Goal: Complete application form

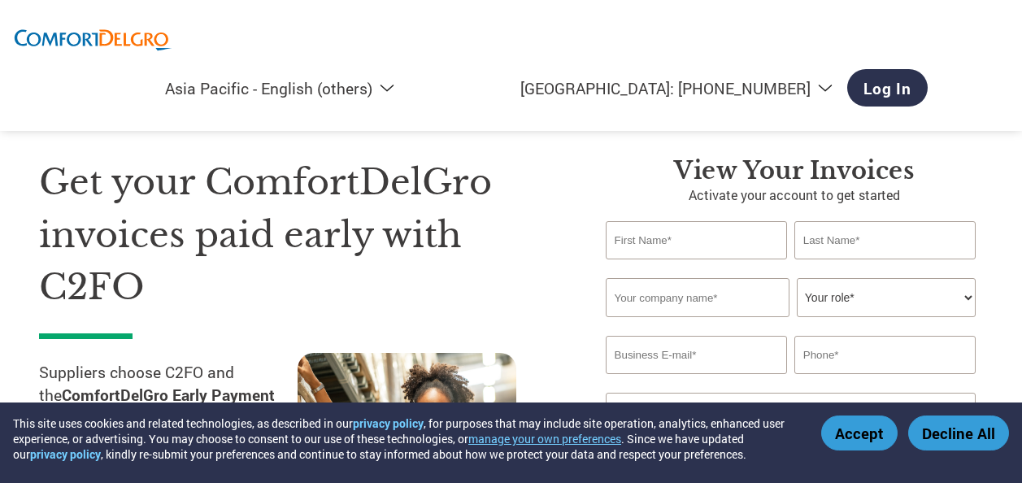
select select "en-AP"
click at [702, 237] on input "text" at bounding box center [696, 240] width 181 height 38
type input "[PERSON_NAME]"
type input "Kong"
click at [699, 307] on input "text" at bounding box center [698, 297] width 184 height 39
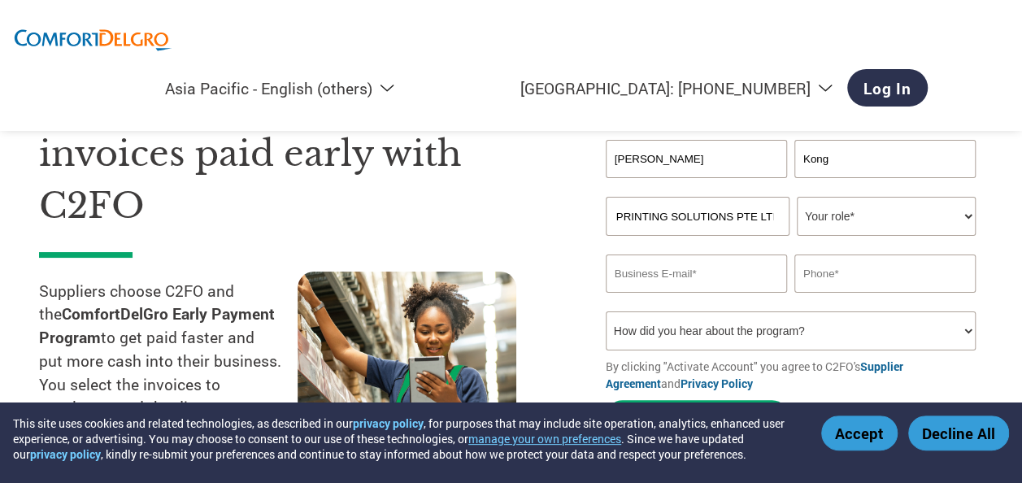
scroll to position [0, 22]
type input "2B PRINTING SOLUTIONS PTE LTD"
click at [962, 217] on select "Your role* CFO Controller Credit Manager Finance Director Treasurer CEO Preside…" at bounding box center [886, 216] width 179 height 39
select select "ACCOUNTING"
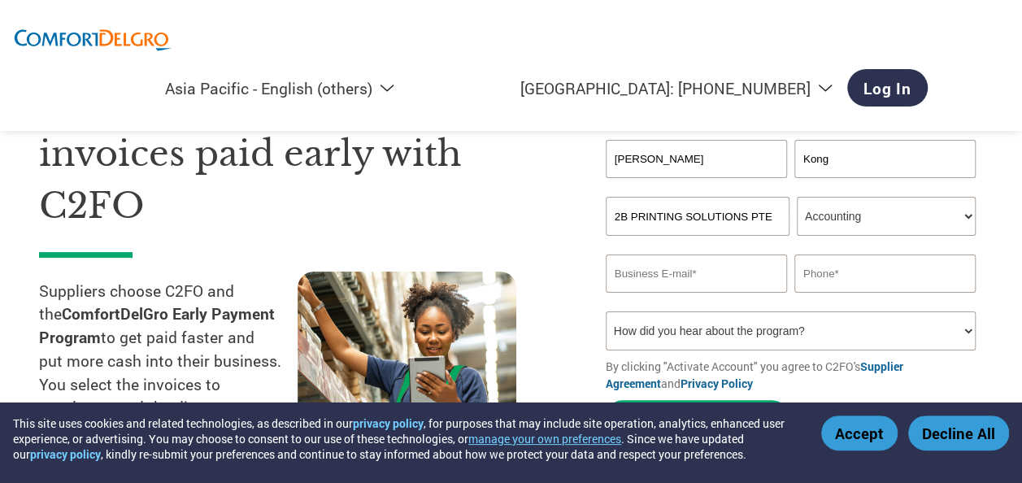
click at [797, 198] on select "Your role* CFO Controller Credit Manager Finance Director Treasurer CEO Preside…" at bounding box center [886, 216] width 179 height 39
click at [735, 276] on input "email" at bounding box center [696, 274] width 181 height 38
type input "[PERSON_NAME][EMAIL_ADDRESS][DOMAIN_NAME]"
click at [860, 275] on input "text" at bounding box center [884, 274] width 181 height 38
type input "63966797"
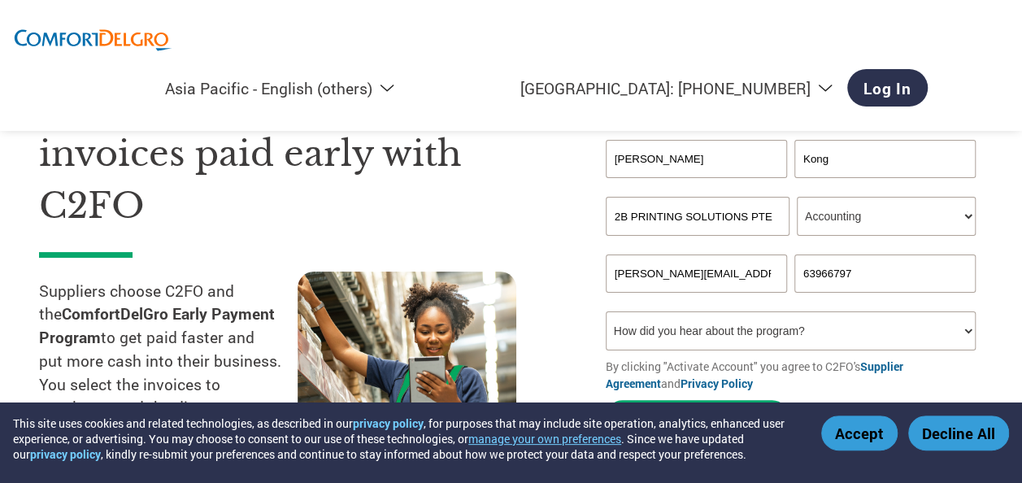
click at [966, 335] on select "How did you hear about the program? Received a letter Email Social Media Online…" at bounding box center [791, 330] width 370 height 39
select select "Email"
click at [606, 314] on select "How did you hear about the program? Received a letter Email Social Media Online…" at bounding box center [791, 330] width 370 height 39
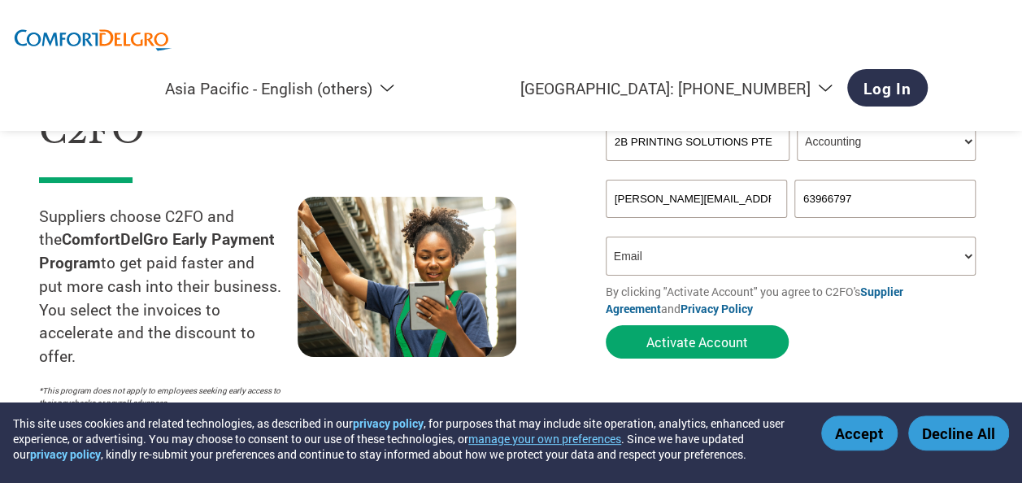
scroll to position [163, 0]
